Goal: Transaction & Acquisition: Purchase product/service

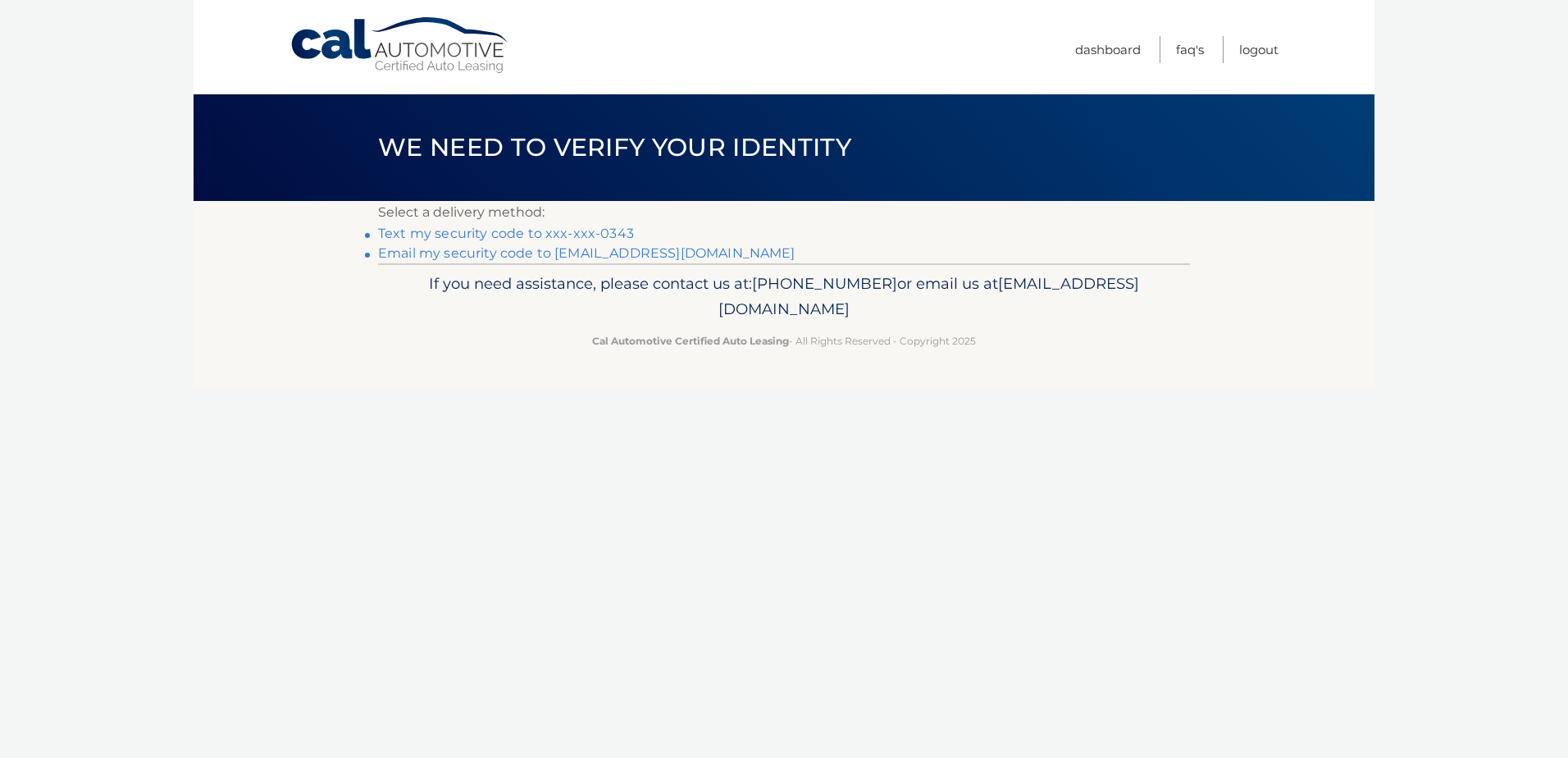
click at [569, 232] on link "Text my security code to xxx-xxx-0343" at bounding box center [506, 233] width 256 height 16
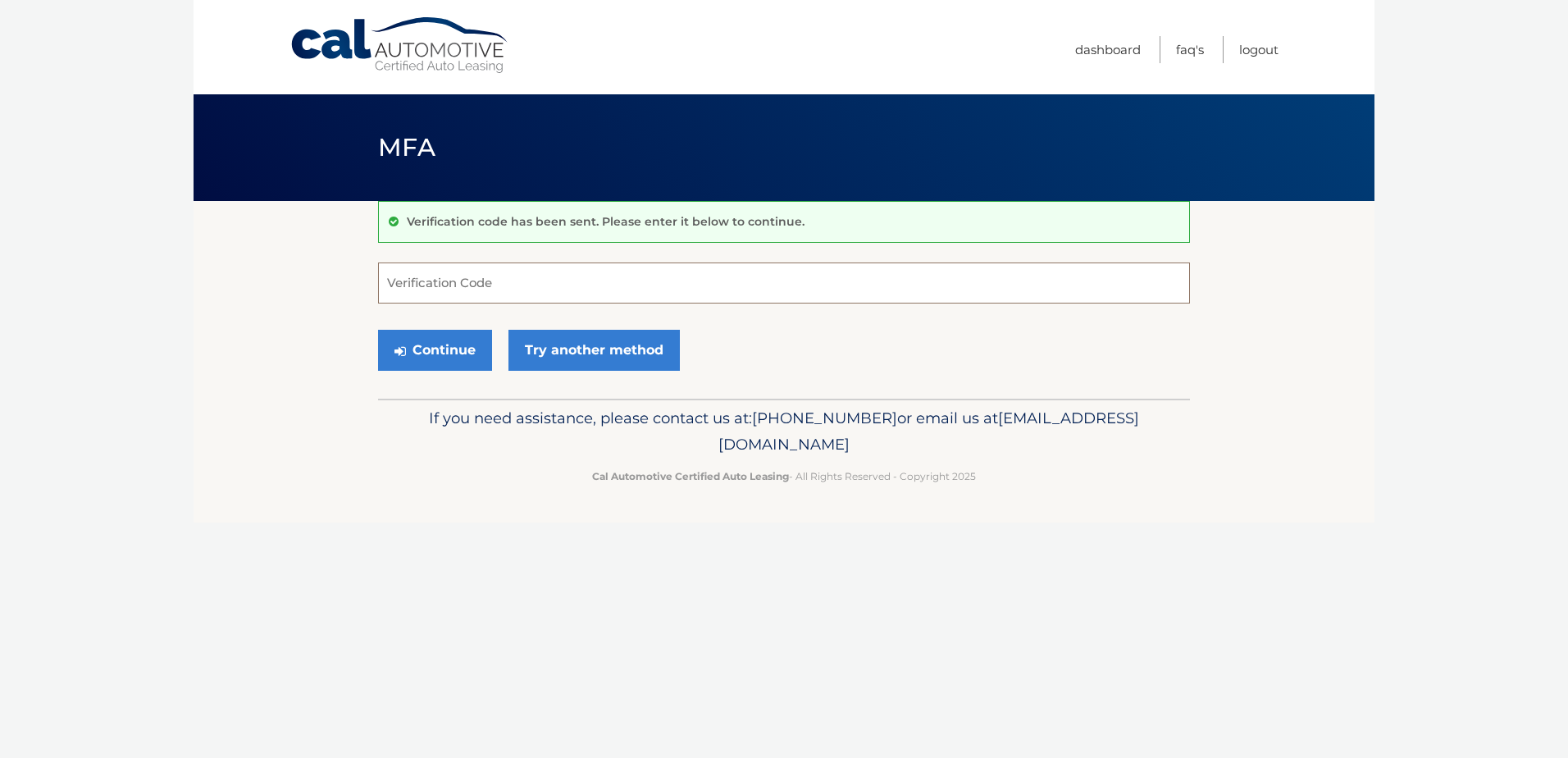
click at [471, 278] on input "Verification Code" at bounding box center [784, 283] width 812 height 41
type input "190448"
click at [378, 330] on button "Continue" at bounding box center [436, 350] width 114 height 41
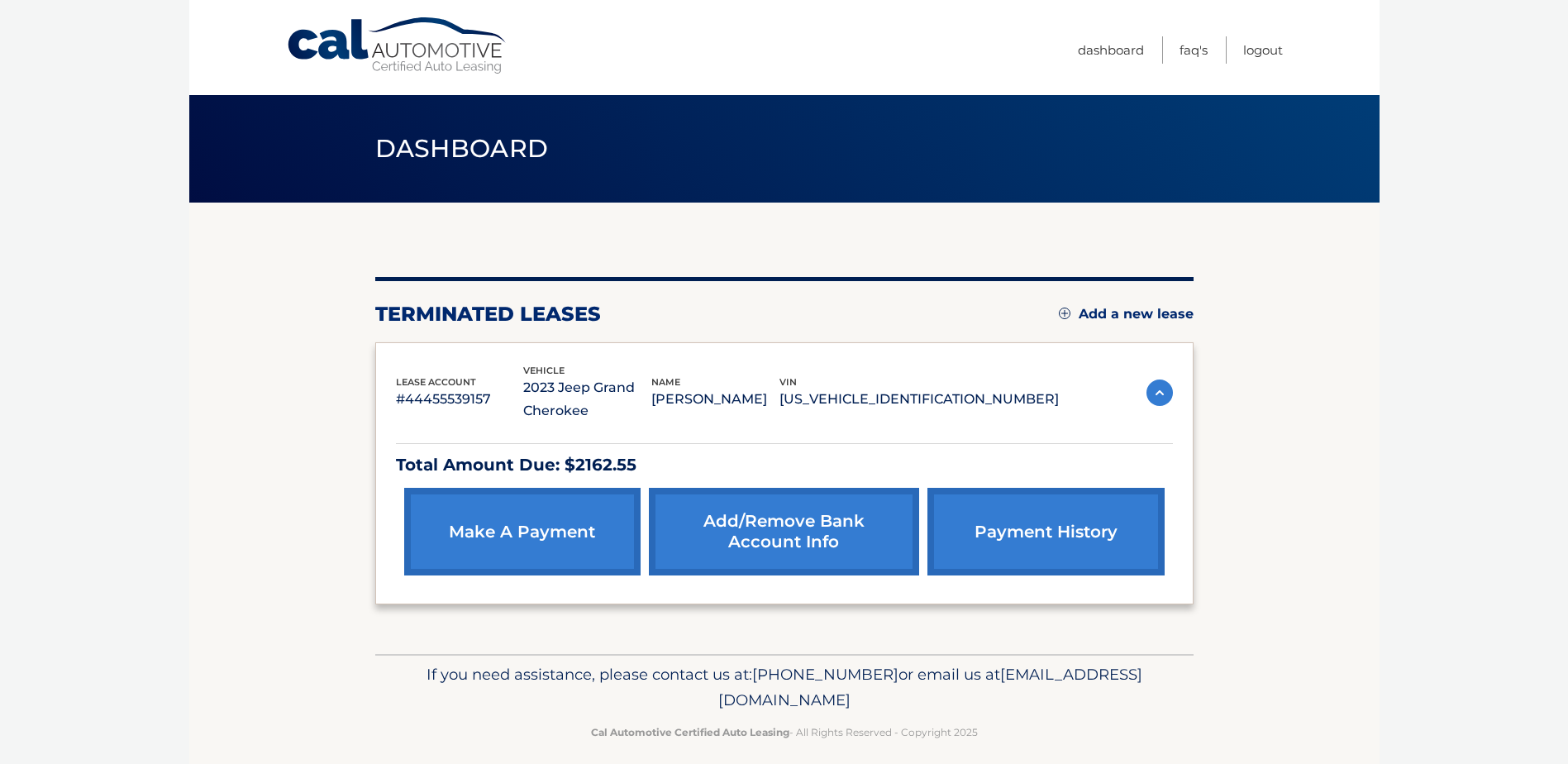
click at [573, 519] on link "make a payment" at bounding box center [522, 531] width 236 height 87
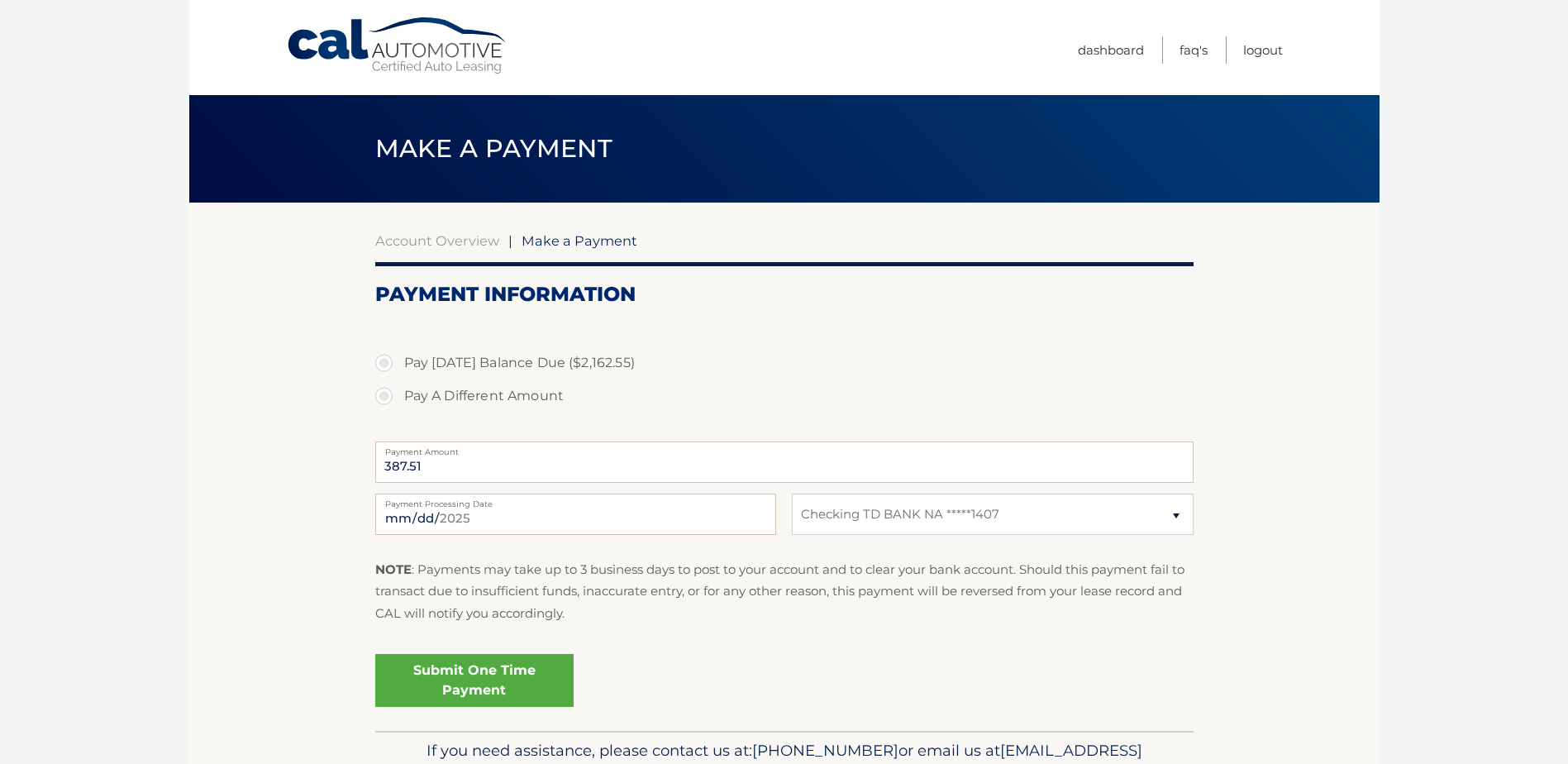
select select "ODMzMzAyNGItYjUyZC00ZDJhLTk1YWEtMDA1MjUzZDkxMTdi"
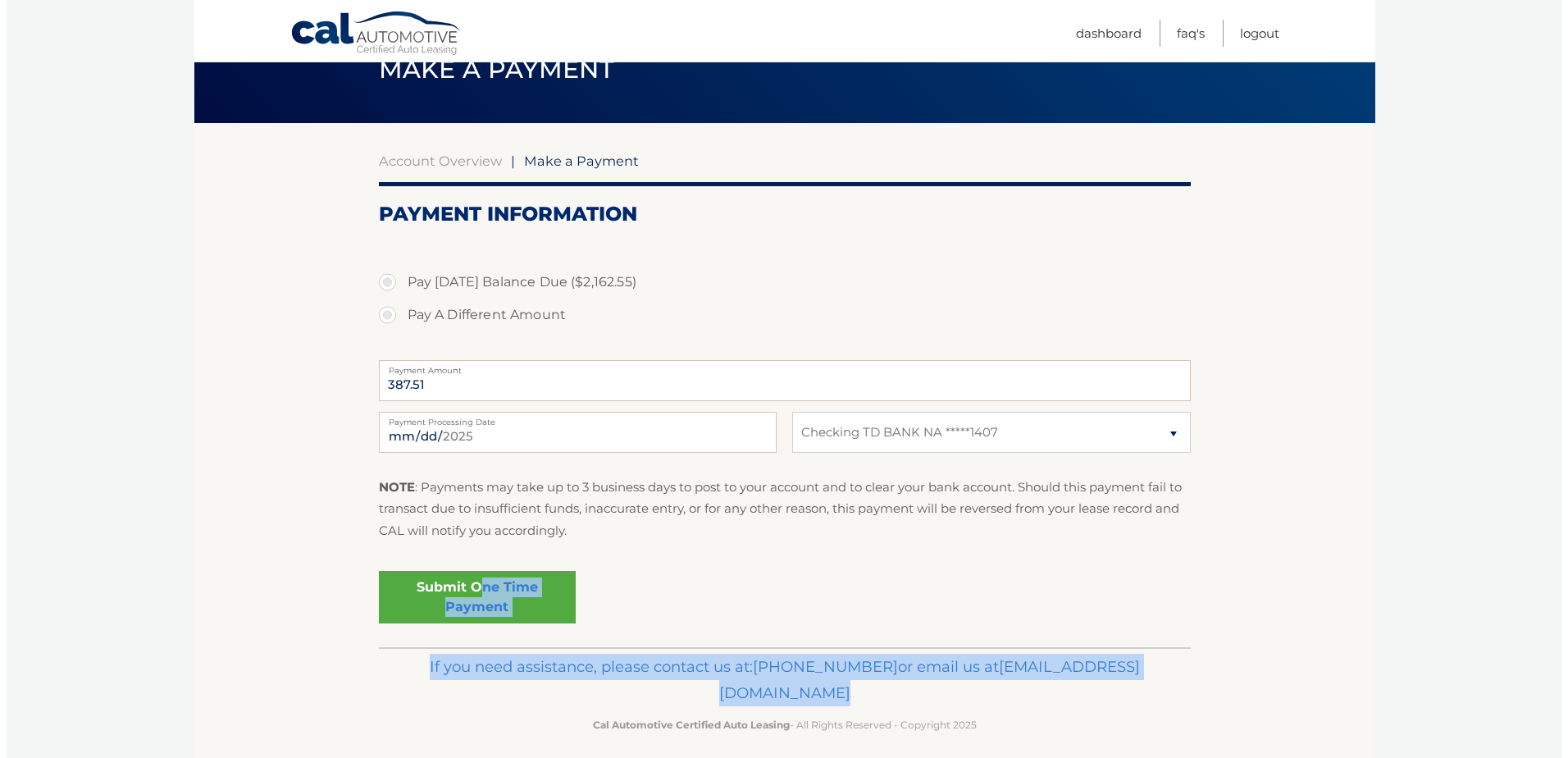
scroll to position [91, 0]
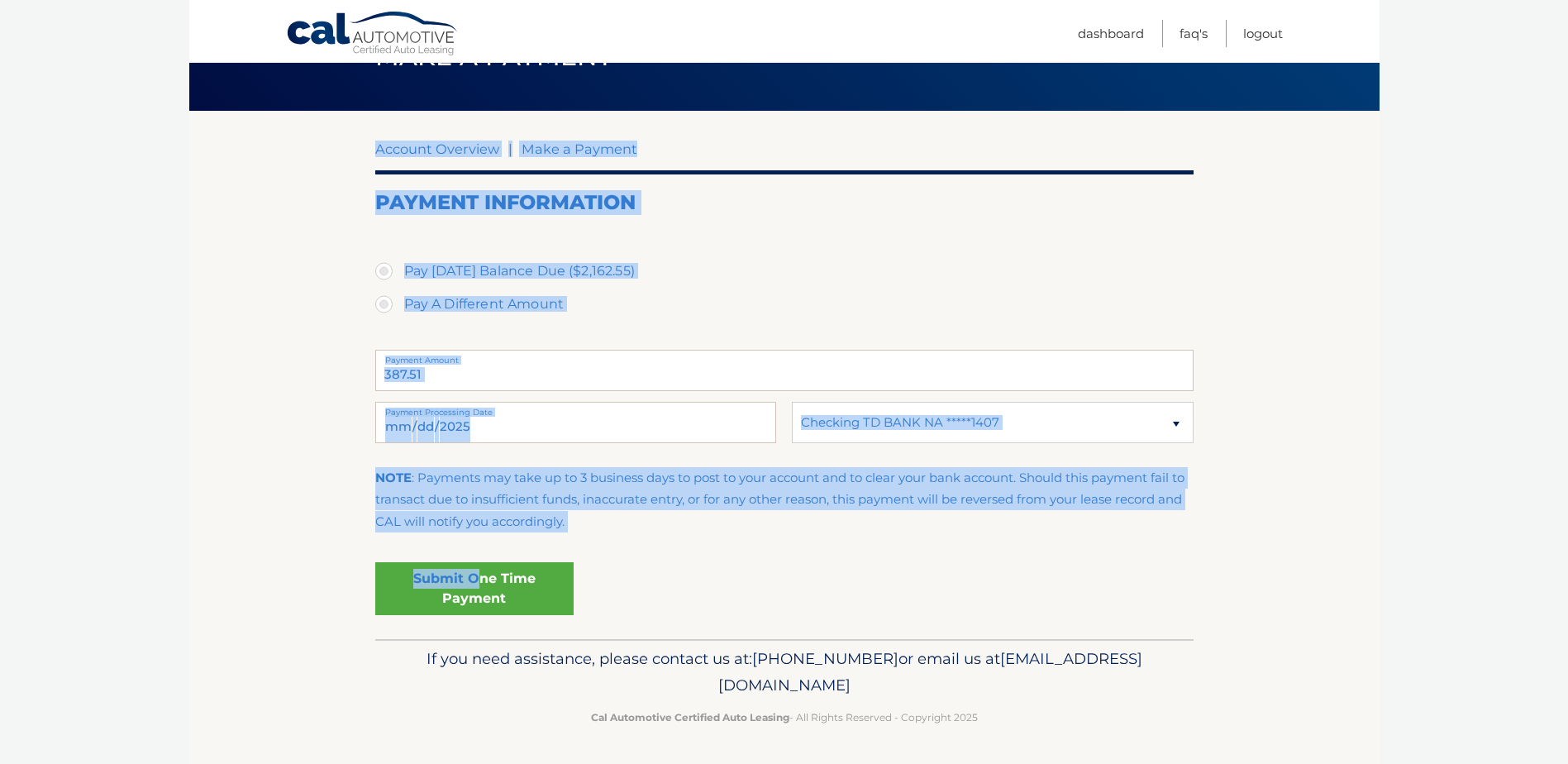
drag, startPoint x: 475, startPoint y: 671, endPoint x: 269, endPoint y: 585, distance: 223.2
click at [269, 585] on section "Account Overview | Make a Payment Payment Information Pay Today's Balance Due (…" at bounding box center [784, 375] width 1190 height 529
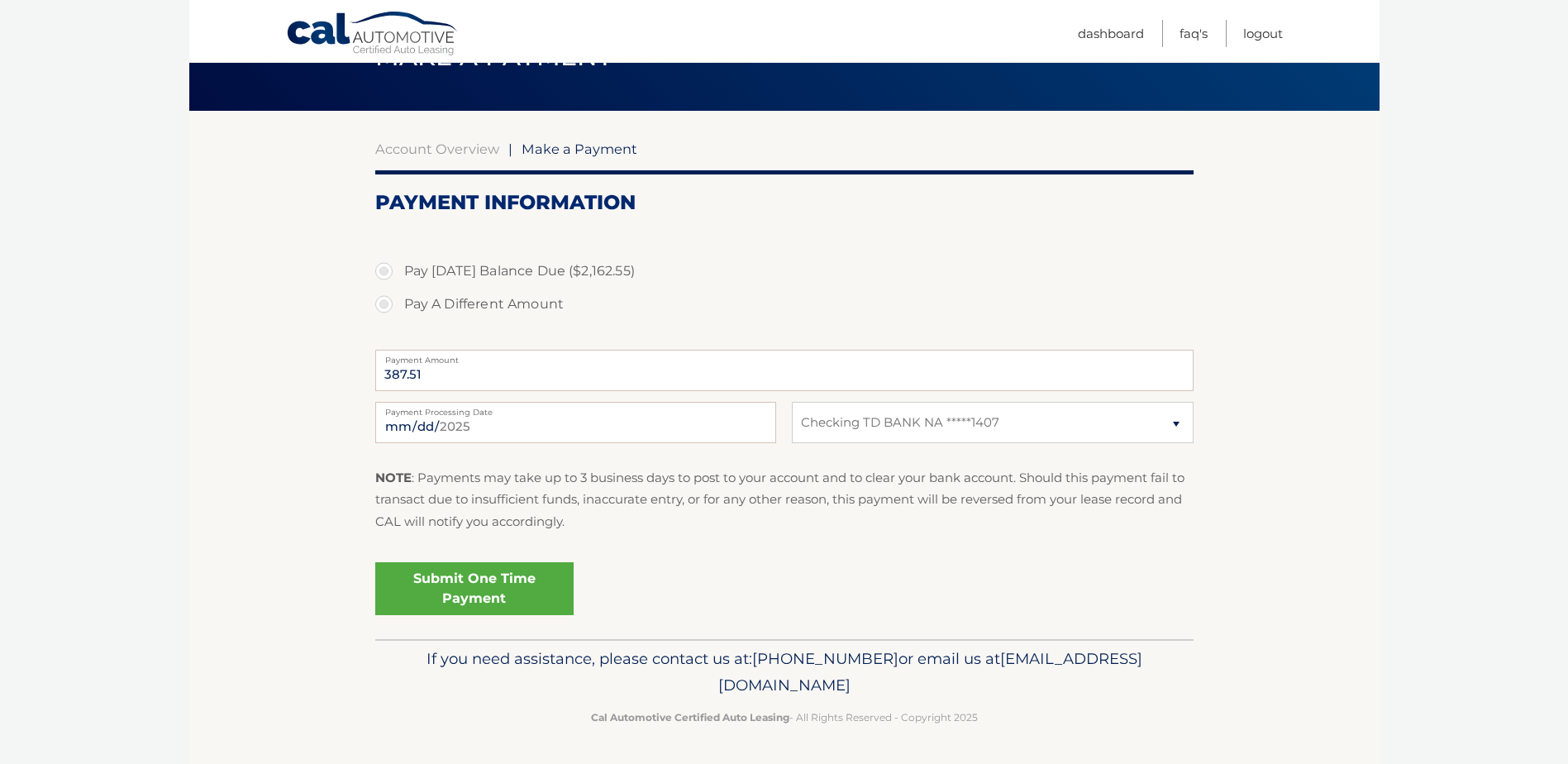
click at [723, 587] on div "Submit One Time Payment" at bounding box center [784, 585] width 819 height 60
click at [436, 363] on label "Payment Amount" at bounding box center [784, 356] width 819 height 13
drag, startPoint x: 436, startPoint y: 364, endPoint x: 336, endPoint y: 382, distance: 101.6
click at [336, 382] on section "Account Overview | Make a Payment Payment Information Pay Today's Balance Due (…" at bounding box center [784, 375] width 1190 height 529
click at [538, 271] on label "Pay Today's Balance Due ($2,162.55)" at bounding box center [784, 272] width 819 height 34
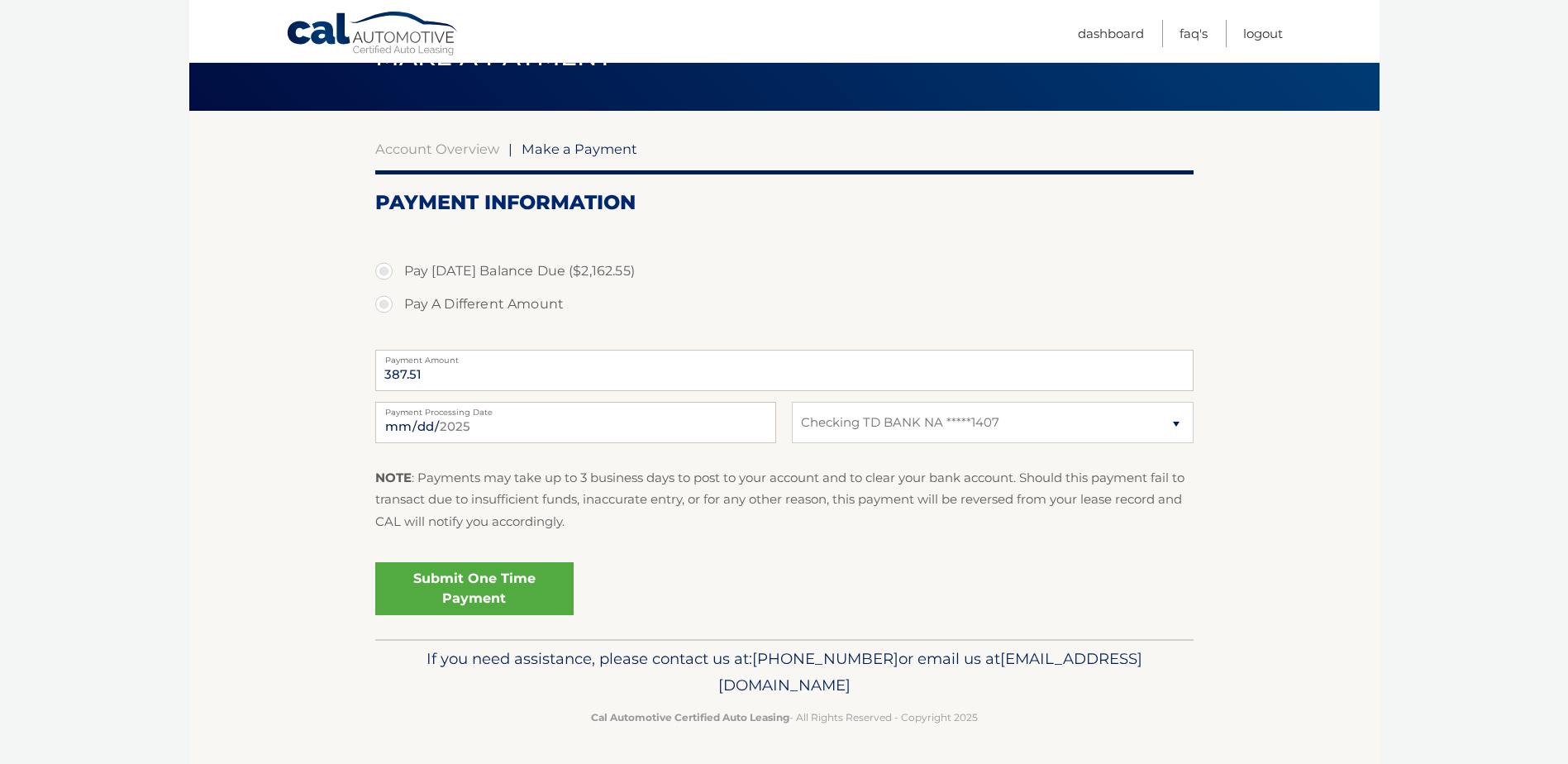
click at [398, 271] on input "Pay Today's Balance Due ($2,162.55)" at bounding box center [390, 268] width 17 height 26
radio input "true"
type input "2162.55"
click at [493, 584] on link "Submit One Time Payment" at bounding box center [474, 588] width 198 height 53
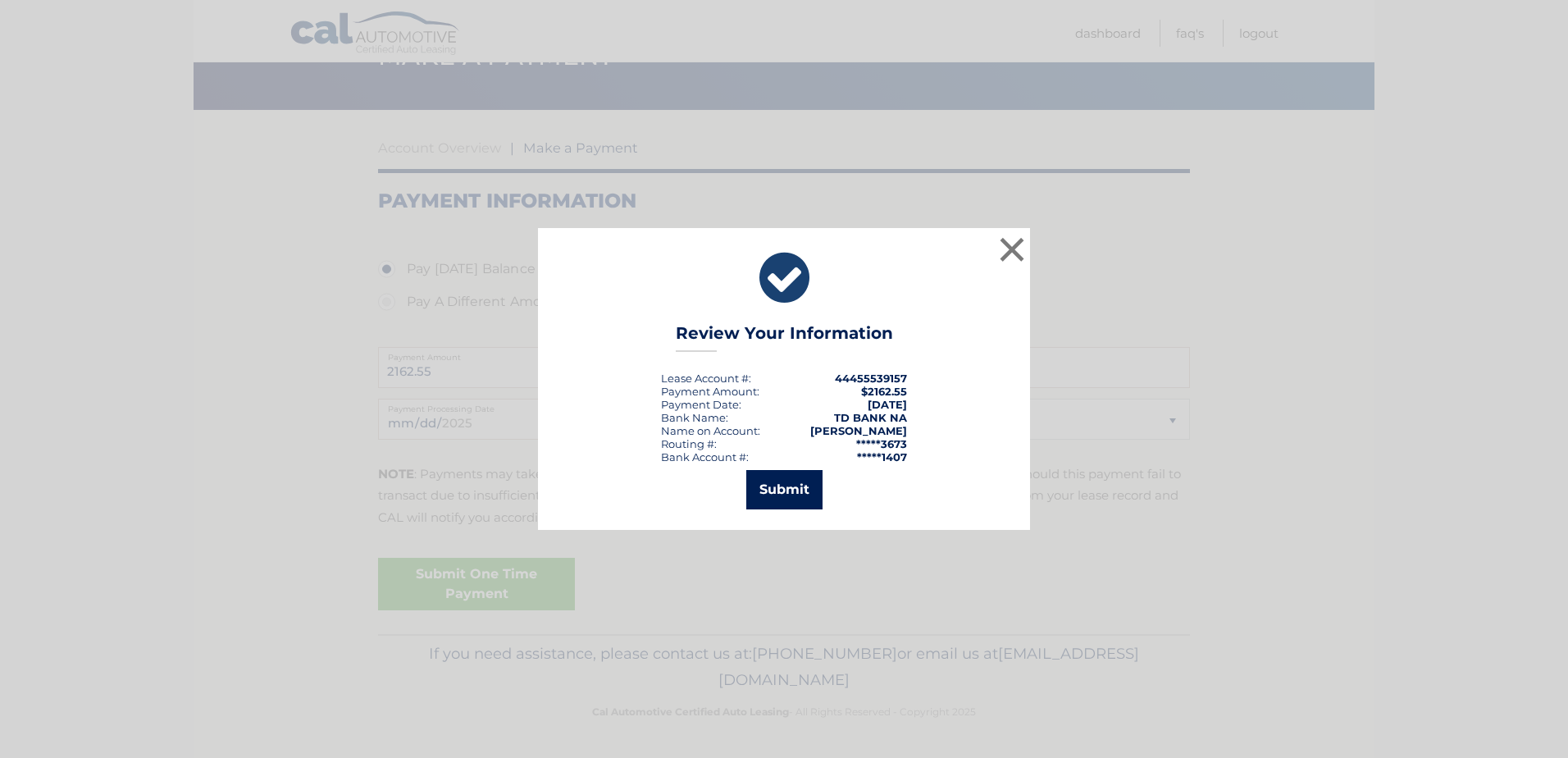
click at [784, 489] on button "Submit" at bounding box center [784, 489] width 77 height 40
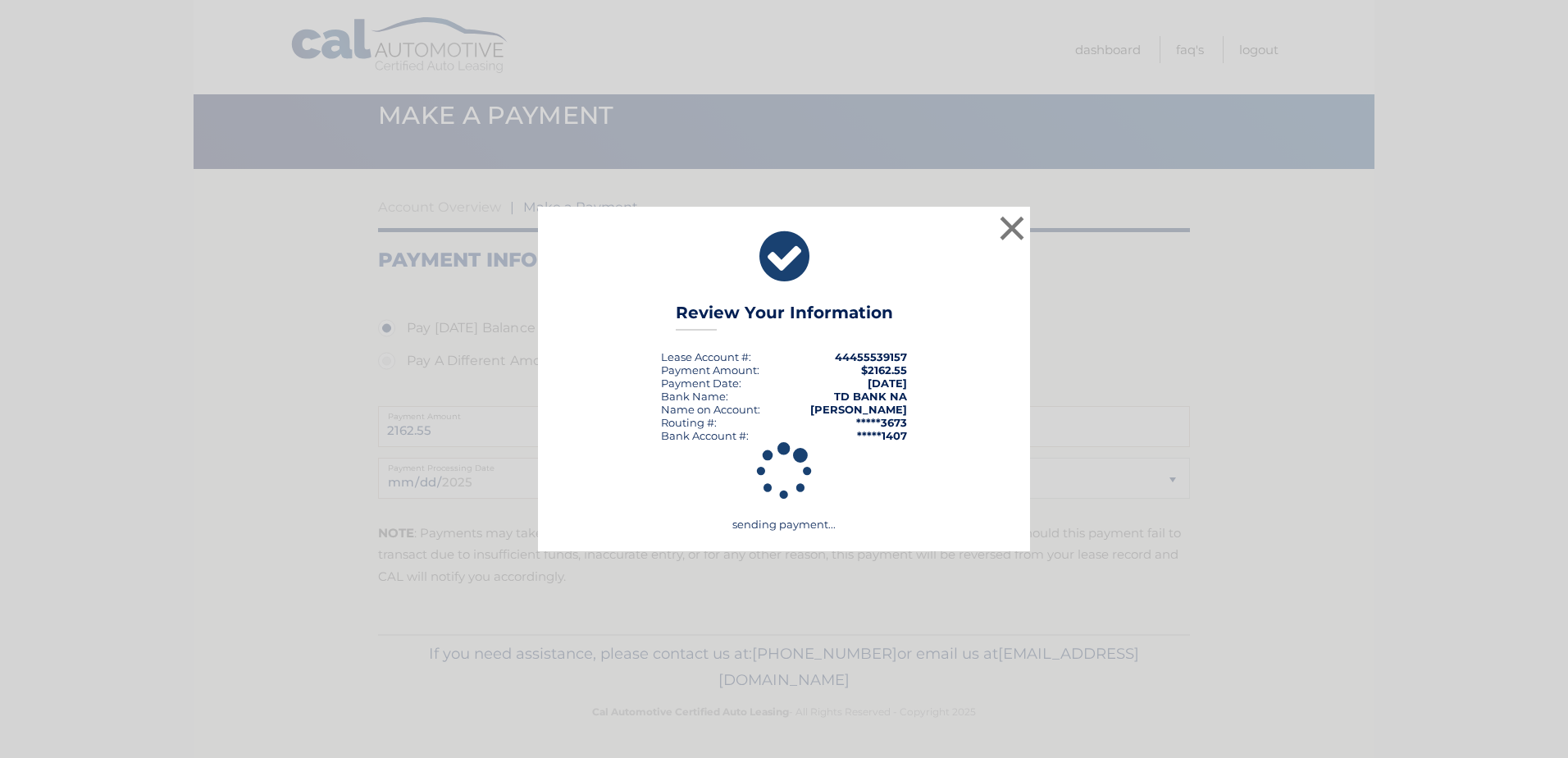
scroll to position [32, 0]
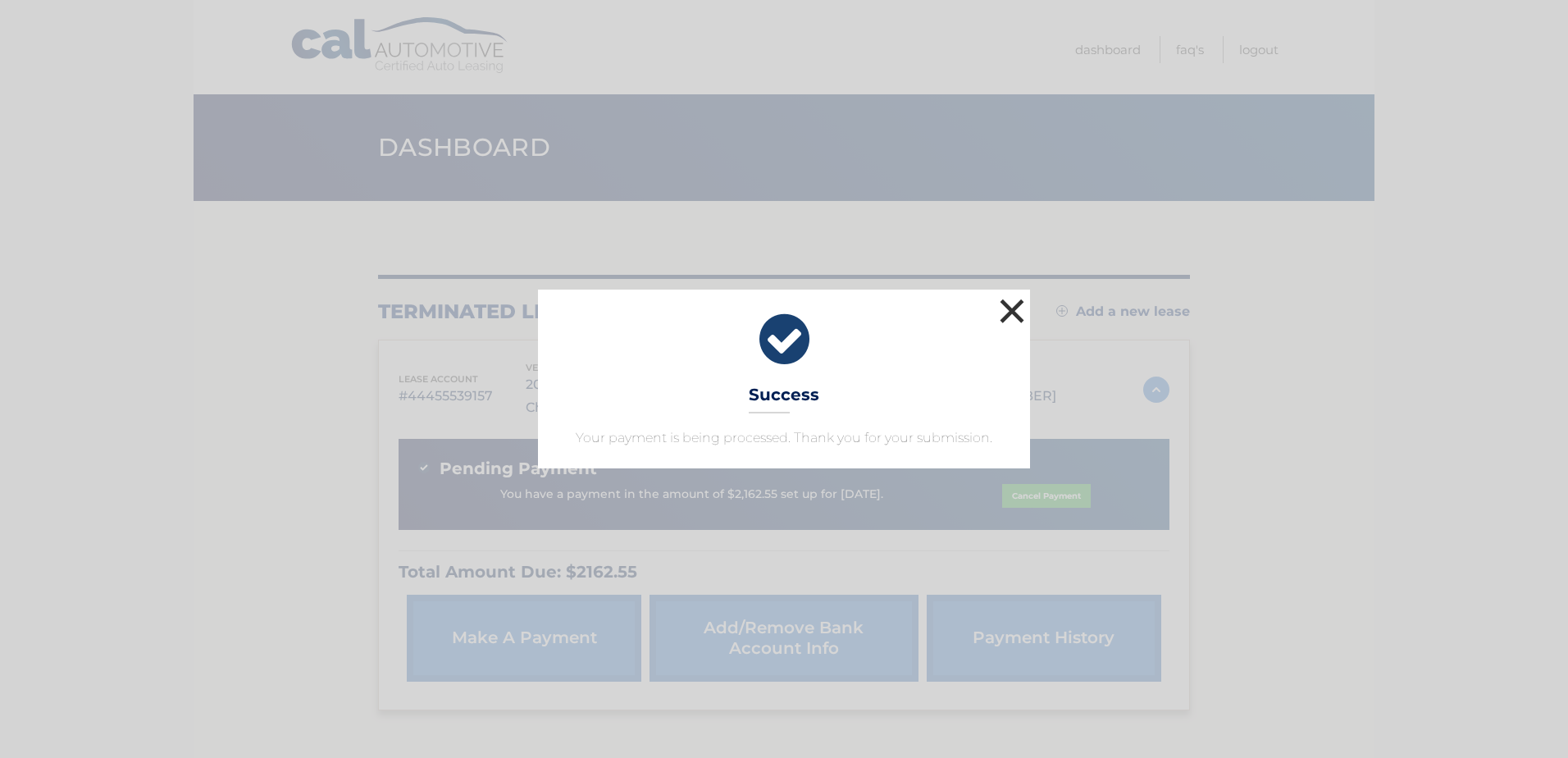
click at [1007, 306] on button "×" at bounding box center [1012, 311] width 33 height 33
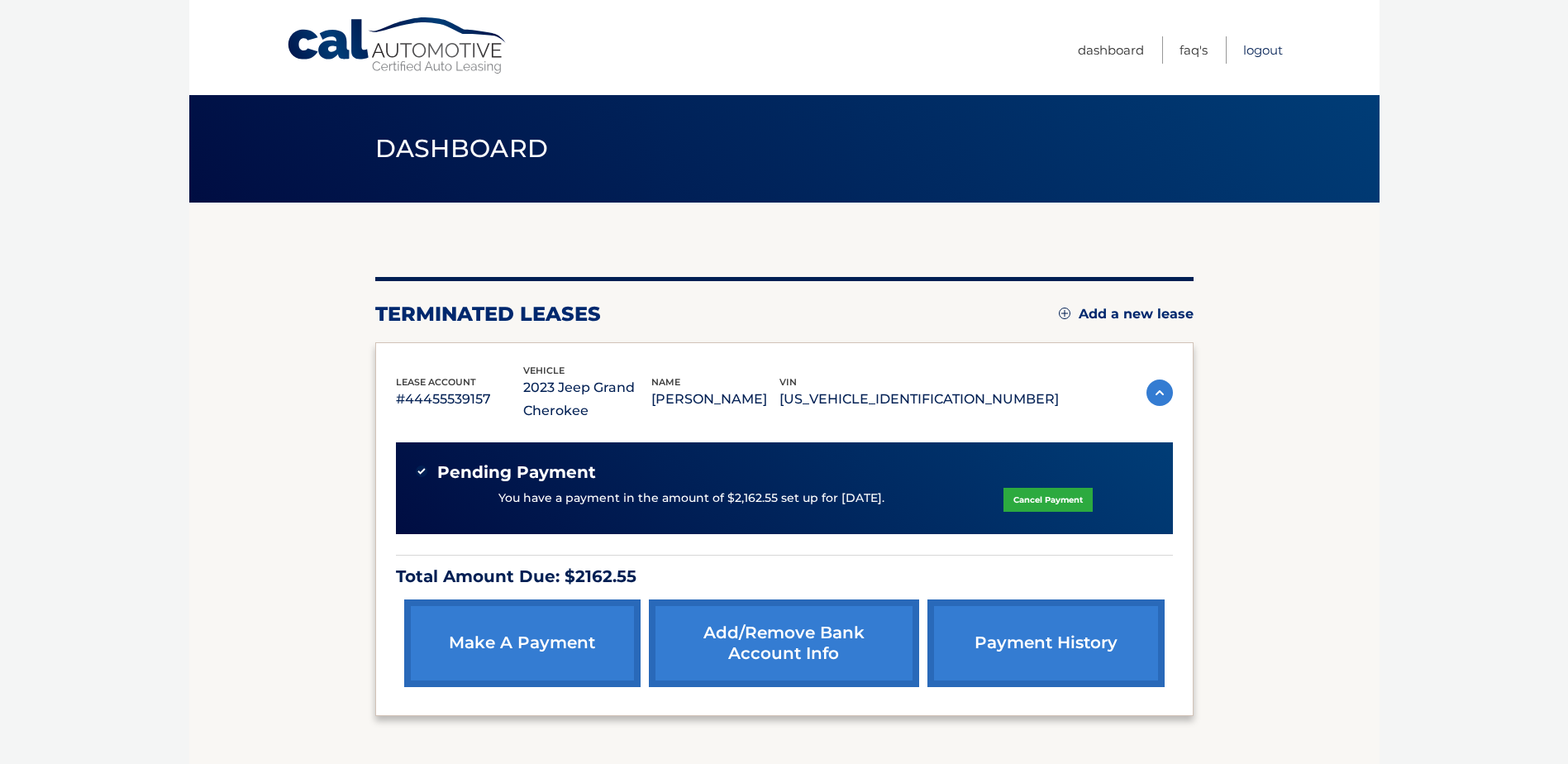
click at [1256, 50] on link "Logout" at bounding box center [1263, 49] width 40 height 27
